Goal: Information Seeking & Learning: Check status

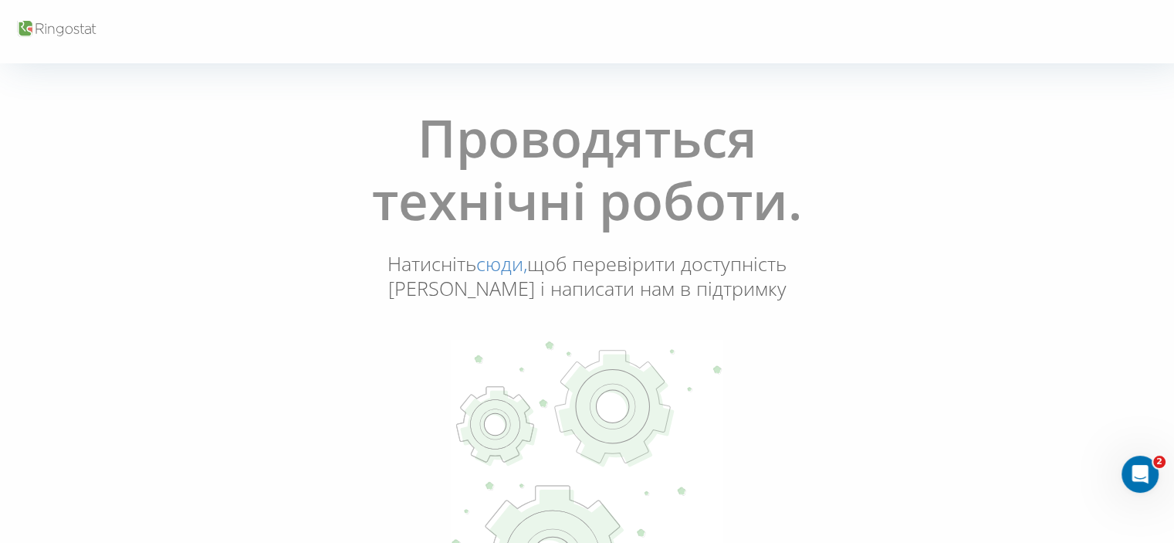
click at [513, 263] on link "сюди," at bounding box center [501, 263] width 51 height 26
click at [500, 265] on link "сюди," at bounding box center [501, 263] width 51 height 26
click at [100, 208] on div "Проводяться технічні роботи. Натисніть сюди, щоб перевірити доступність Ringost…" at bounding box center [587, 381] width 1165 height 571
click at [857, 247] on h1 "Проводяться технічні роботи." at bounding box center [587, 179] width 561 height 144
click at [500, 264] on link "сюди," at bounding box center [501, 263] width 51 height 26
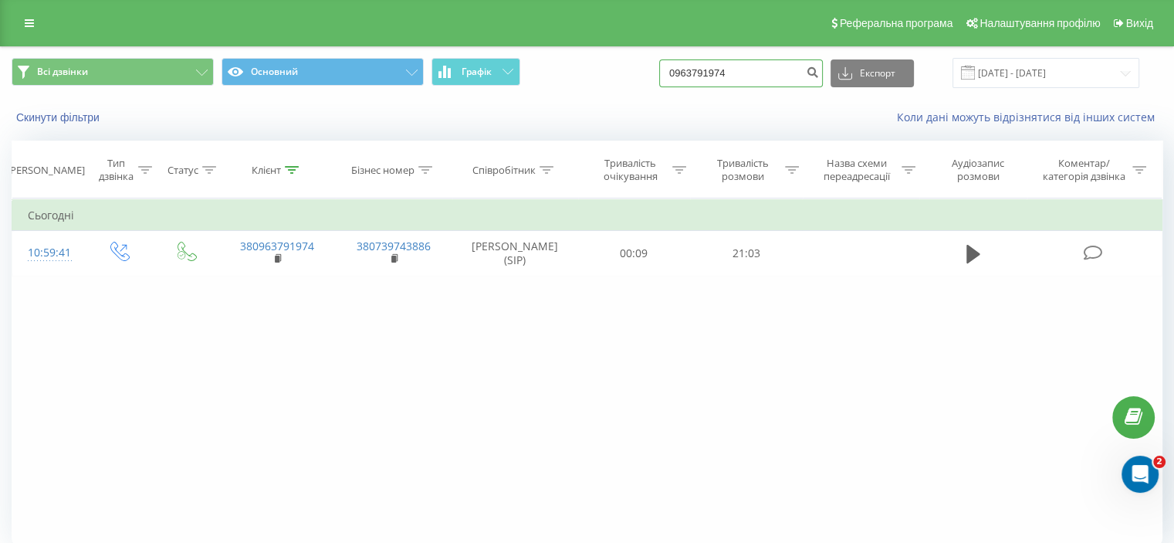
drag, startPoint x: 754, startPoint y: 69, endPoint x: 683, endPoint y: 70, distance: 70.3
click at [683, 70] on input "0963791974" at bounding box center [741, 73] width 164 height 28
click at [698, 79] on input at bounding box center [741, 73] width 164 height 28
paste input "0963791974"
type input "0963791974"
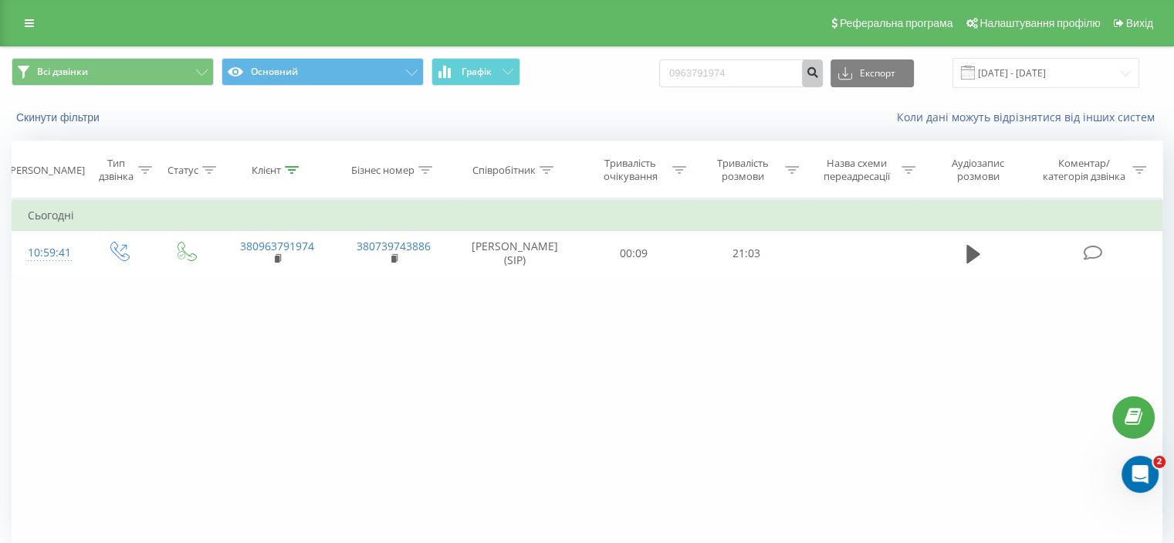
click at [819, 74] on icon "submit" at bounding box center [812, 70] width 13 height 9
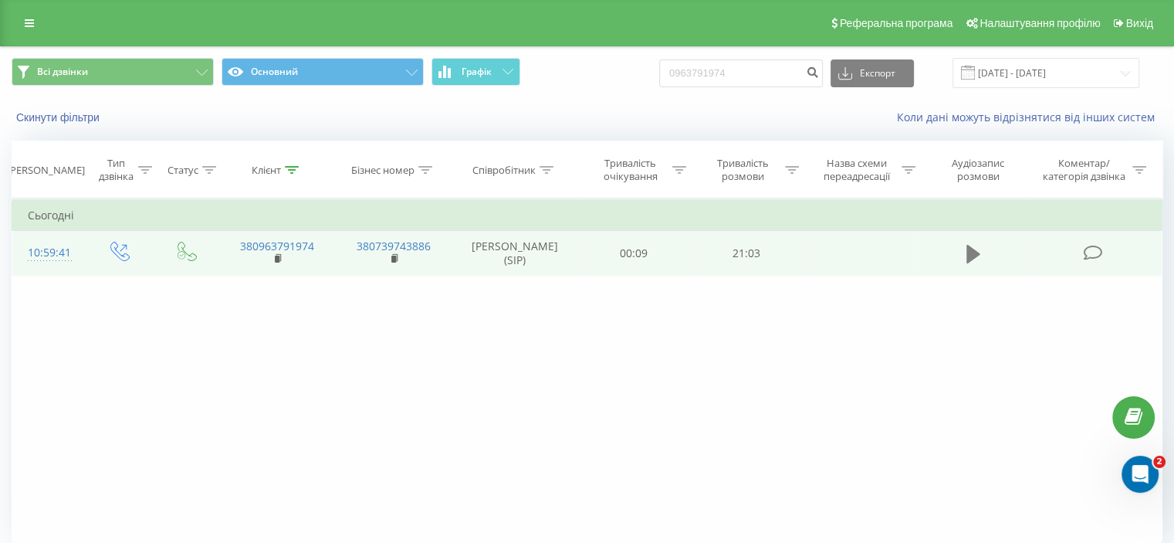
click at [968, 249] on icon at bounding box center [974, 254] width 14 height 19
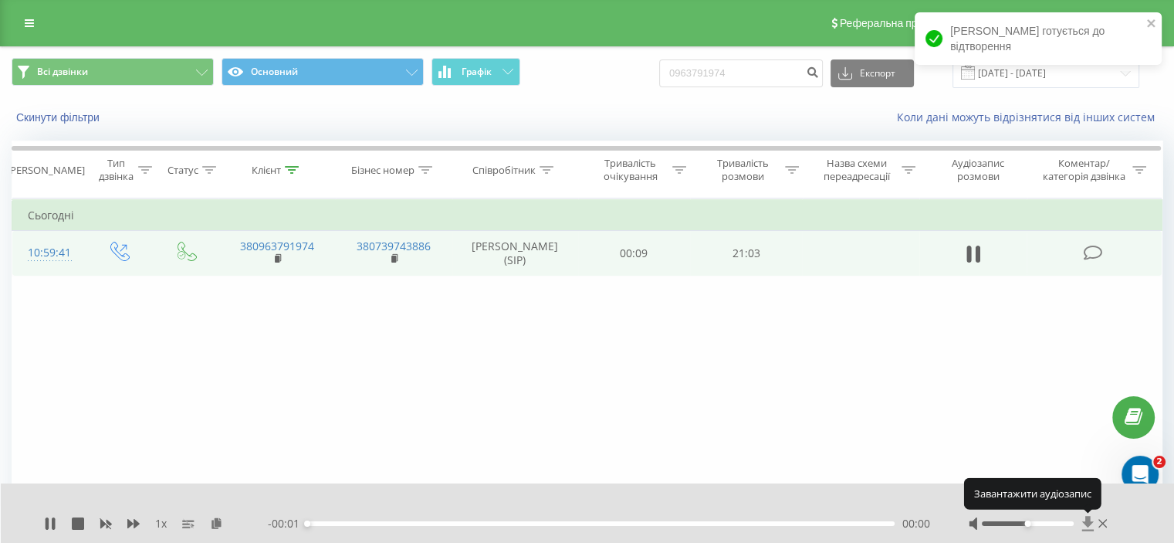
click at [1085, 524] on icon at bounding box center [1088, 523] width 12 height 15
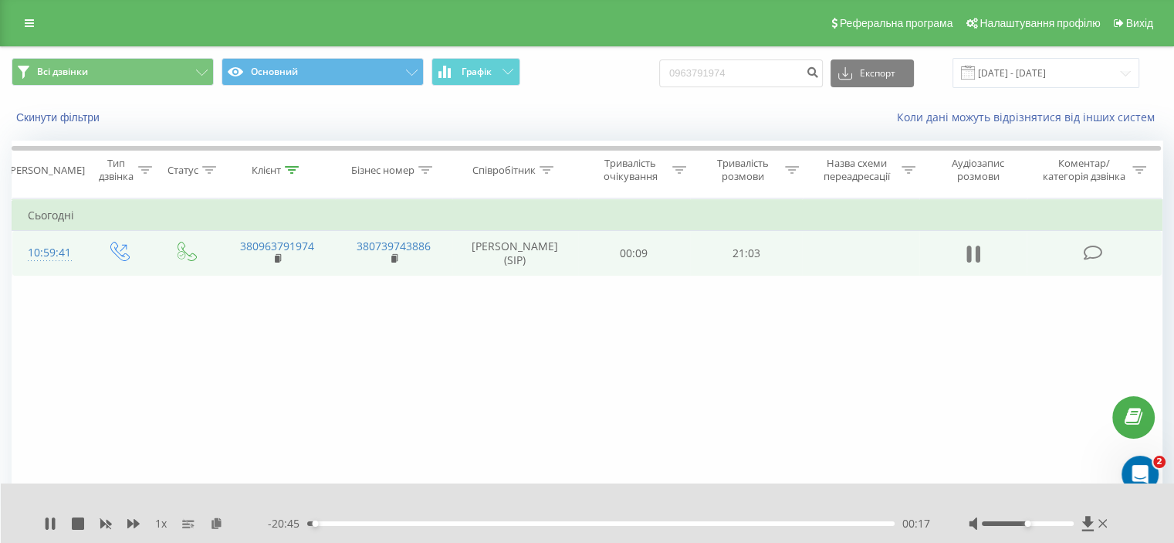
click at [970, 256] on icon at bounding box center [969, 254] width 5 height 17
click at [980, 252] on button at bounding box center [973, 253] width 23 height 23
click at [979, 252] on icon at bounding box center [977, 254] width 5 height 17
